Goal: Task Accomplishment & Management: Manage account settings

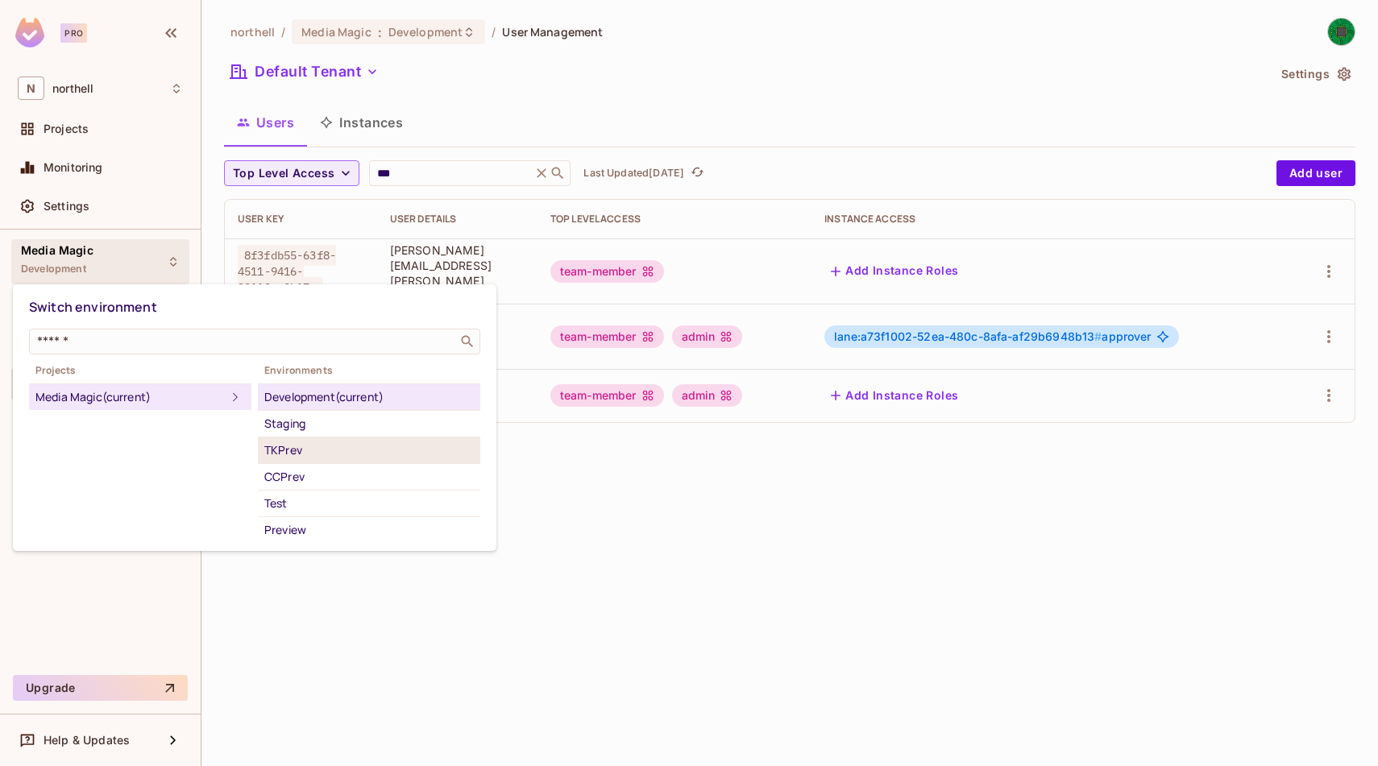
click at [318, 454] on div "TKPrev" at bounding box center [369, 450] width 210 height 19
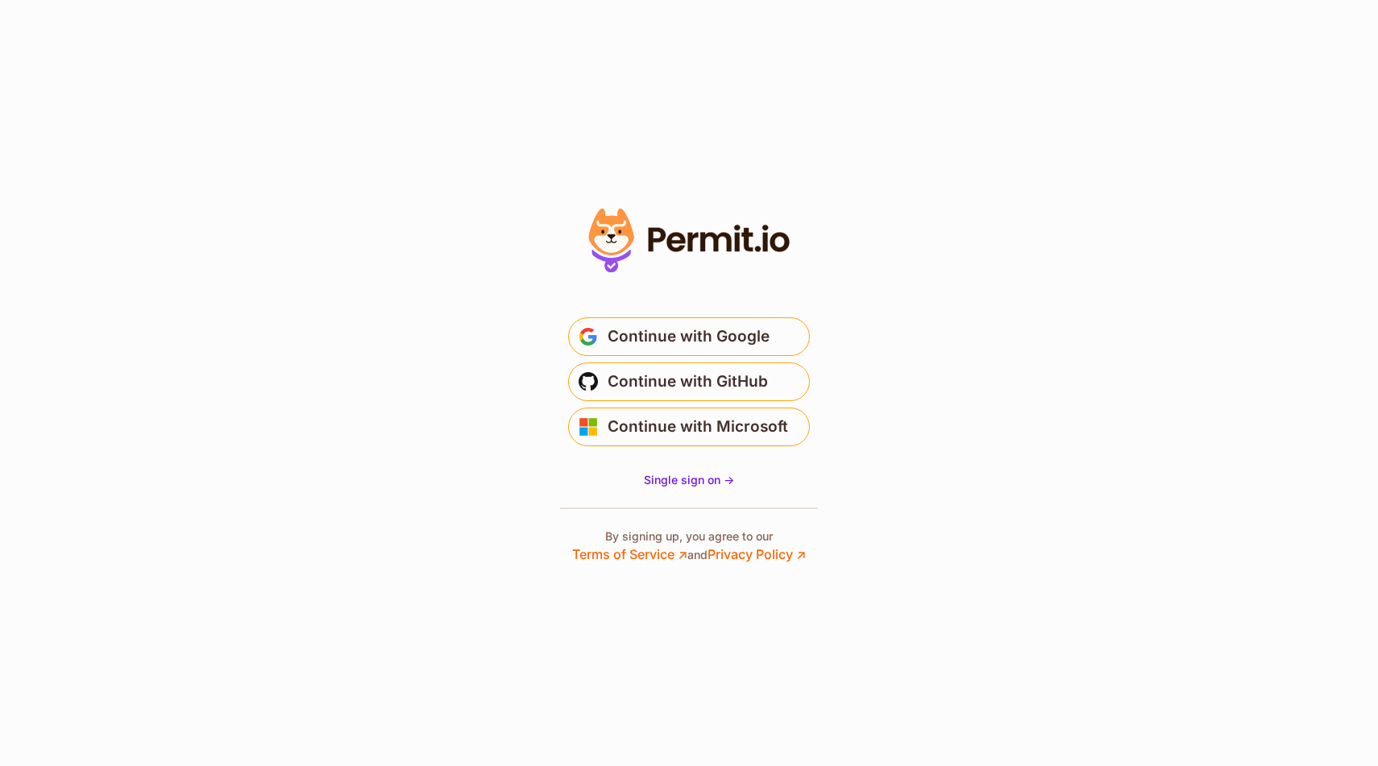
click at [668, 339] on span "Continue with Google" at bounding box center [689, 337] width 162 height 26
click at [671, 333] on span "Continue with Google" at bounding box center [689, 337] width 162 height 26
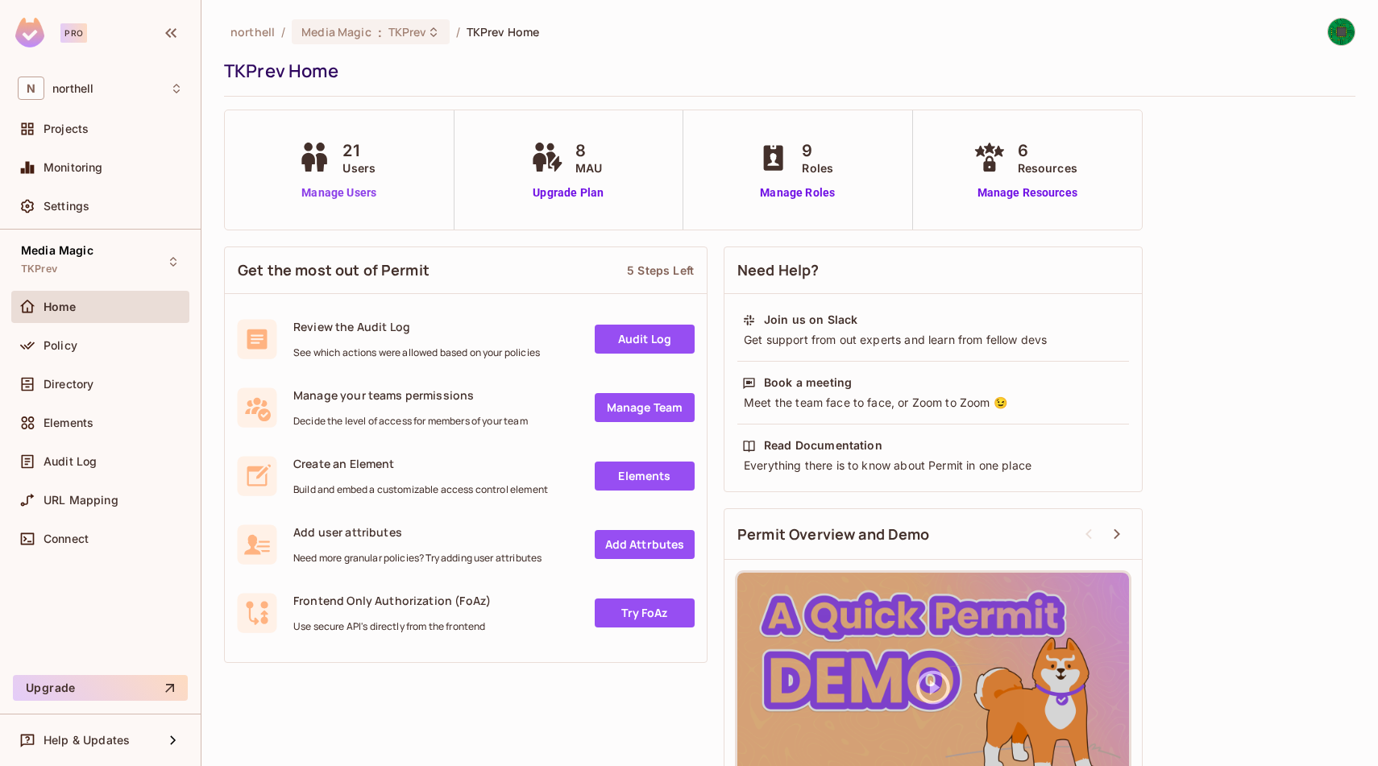
click at [326, 190] on link "Manage Users" at bounding box center [338, 193] width 89 height 17
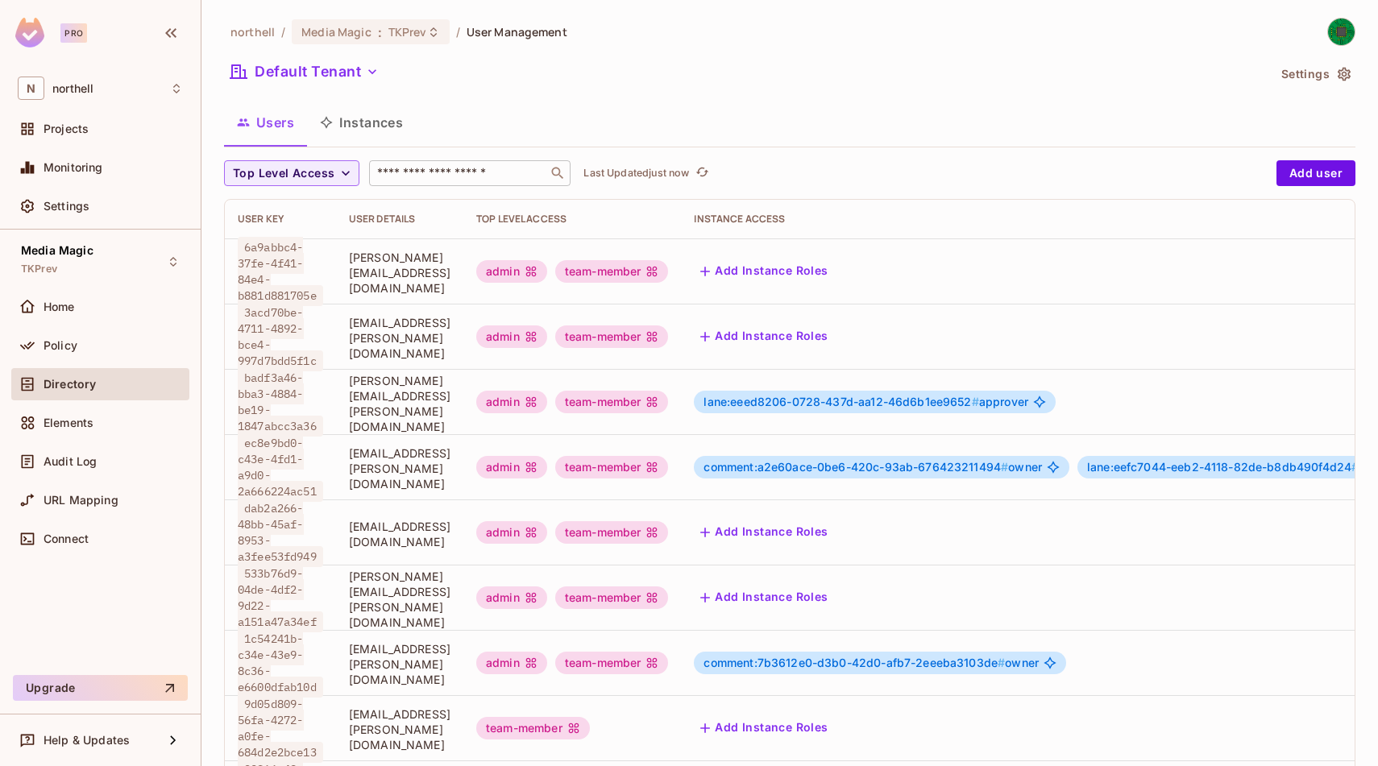
click at [443, 170] on input "text" at bounding box center [458, 173] width 169 height 16
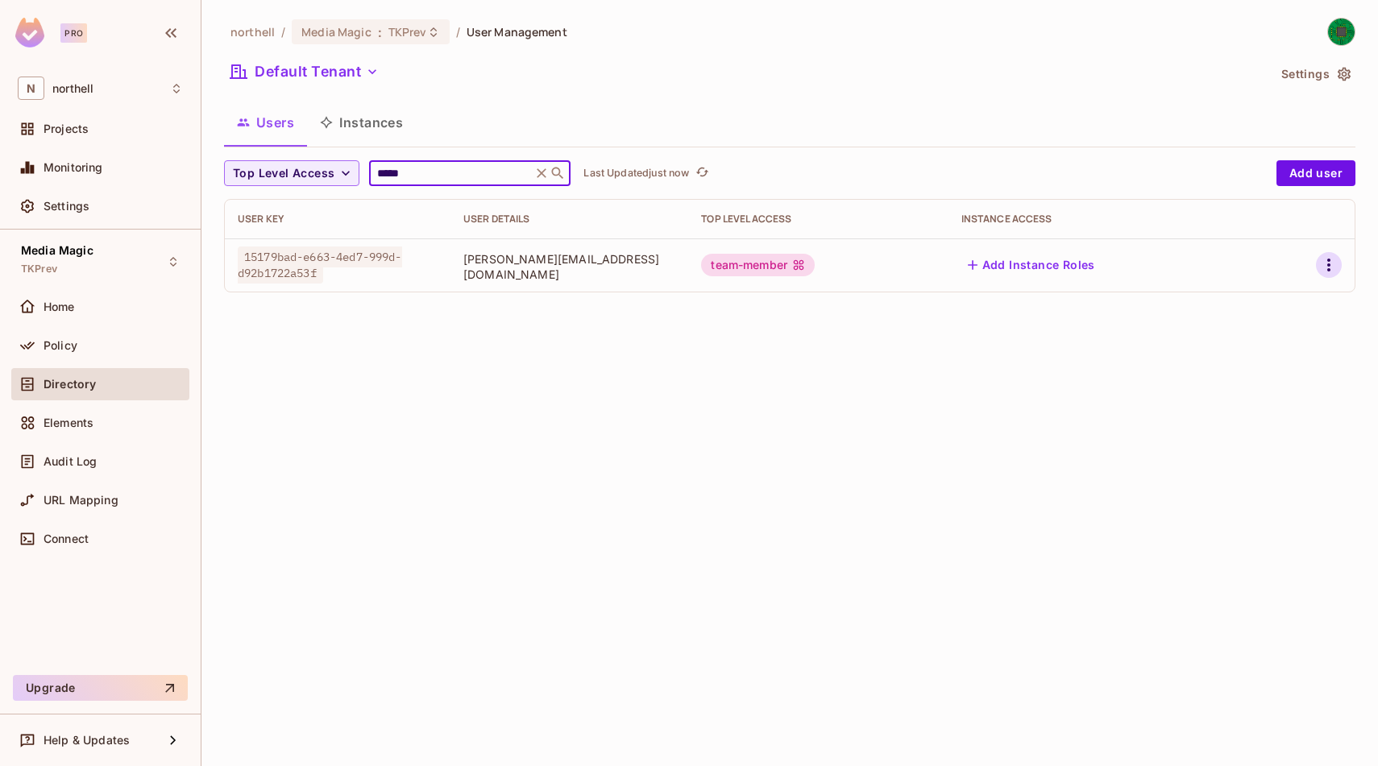
type input "*****"
click at [1328, 272] on icon "button" at bounding box center [1328, 264] width 19 height 19
click at [1255, 304] on span "Edit" at bounding box center [1243, 302] width 31 height 26
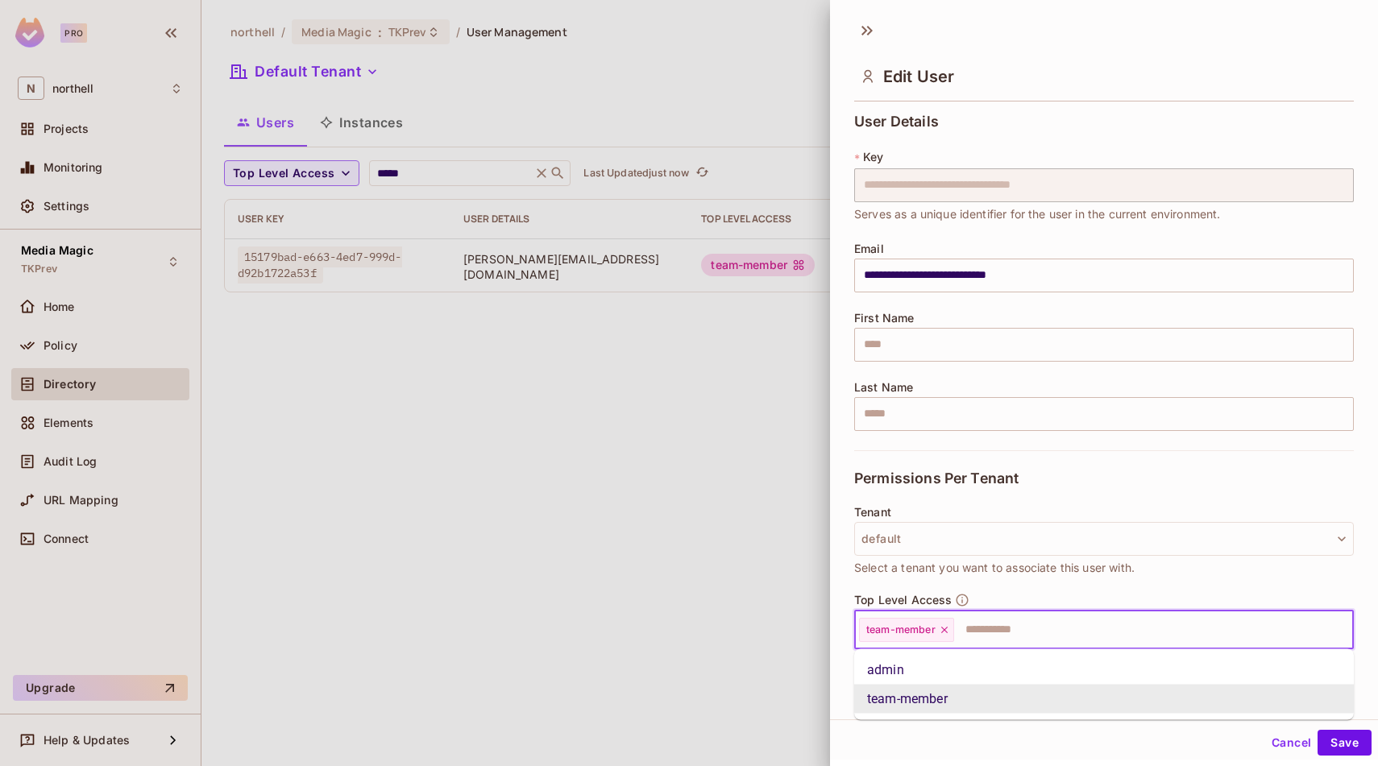
click at [990, 636] on input "text" at bounding box center [1139, 630] width 367 height 32
type input "***"
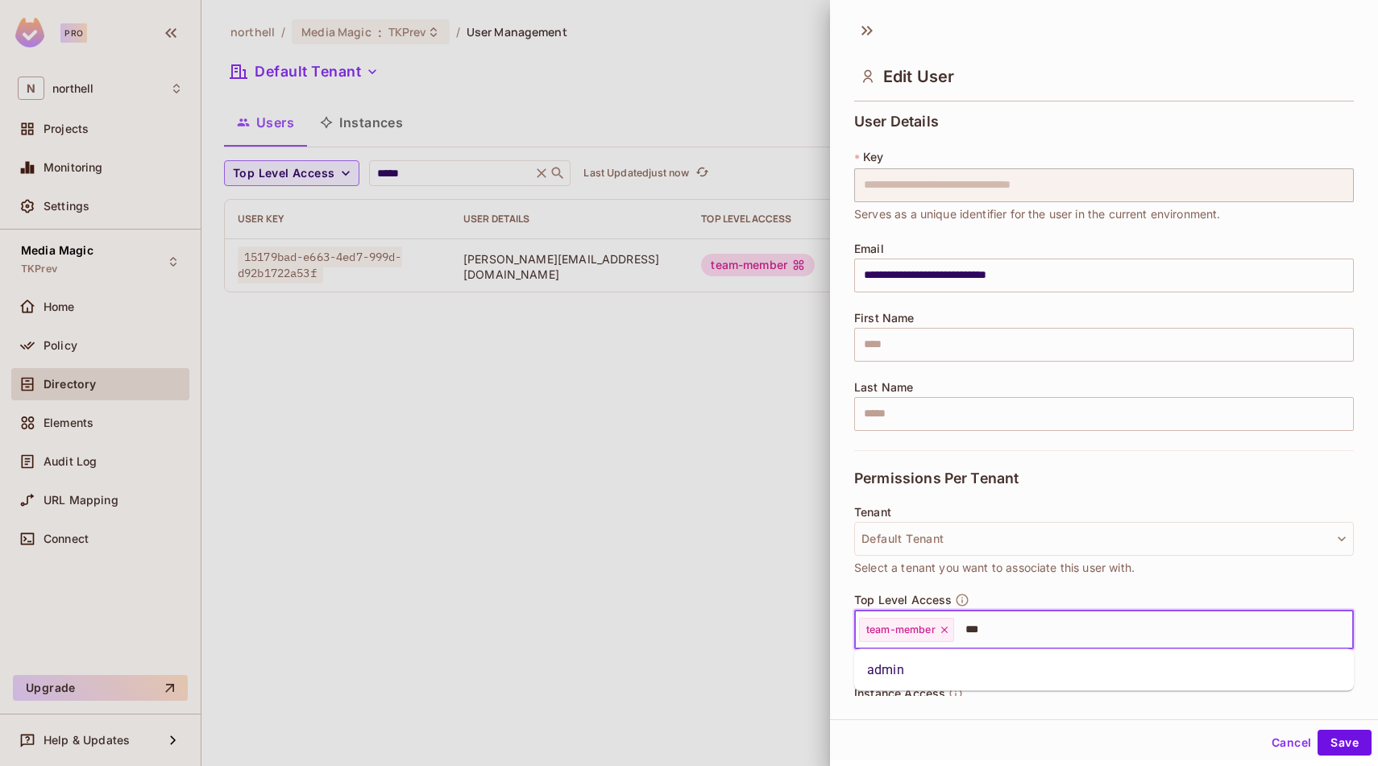
click at [958, 674] on li "admin" at bounding box center [1104, 670] width 500 height 29
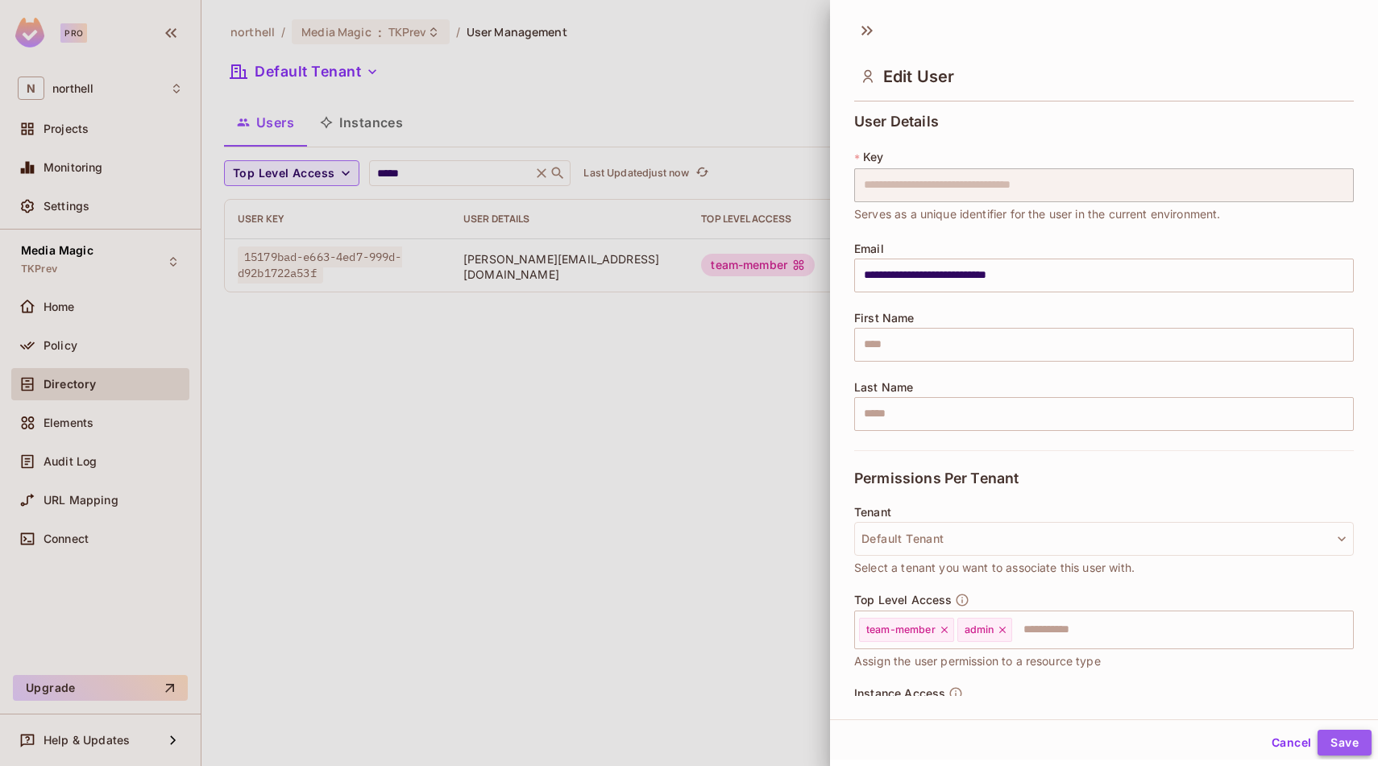
click at [1337, 740] on button "Save" at bounding box center [1344, 743] width 54 height 26
